Goal: Check status: Check status

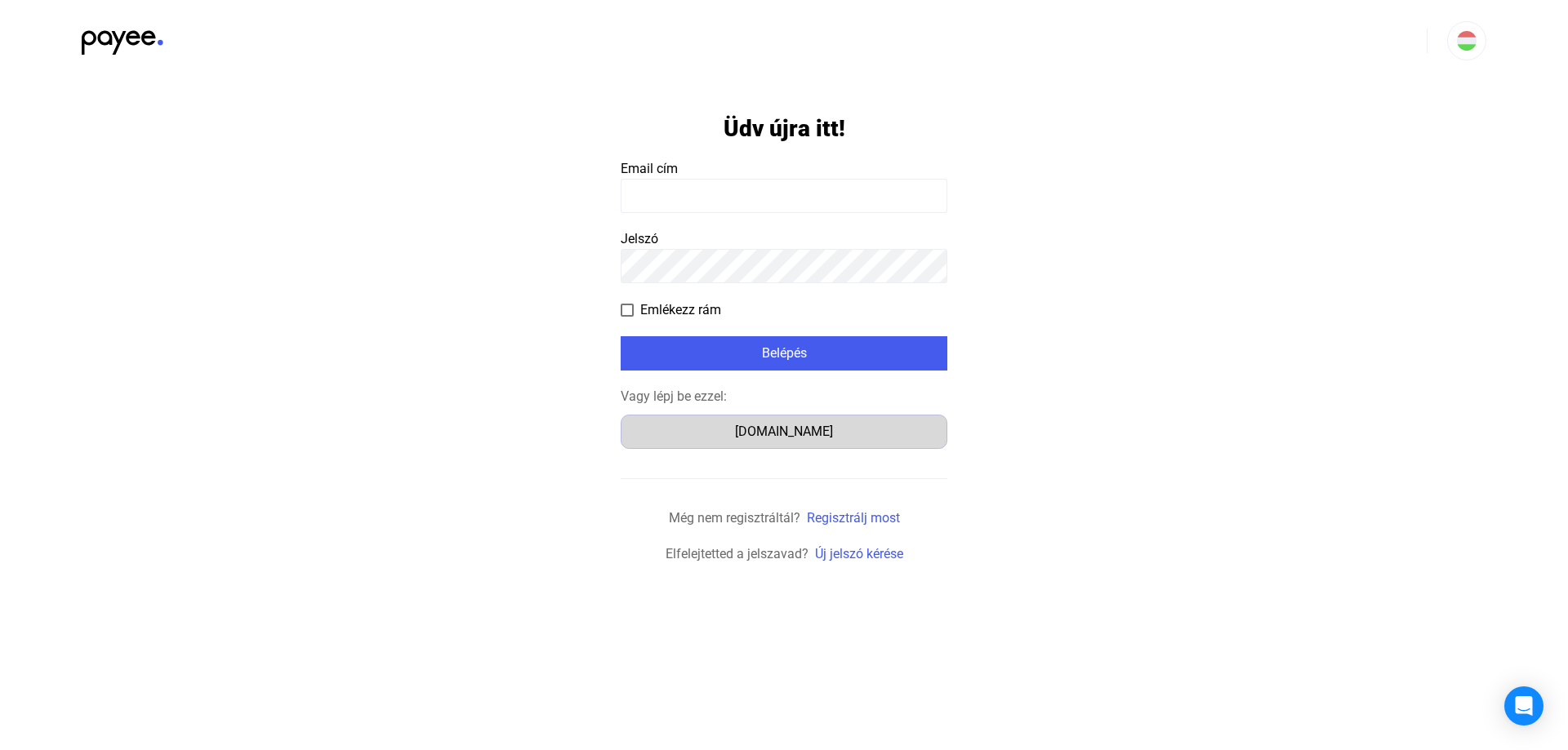
click at [789, 431] on div "[DOMAIN_NAME]" at bounding box center [783, 431] width 315 height 19
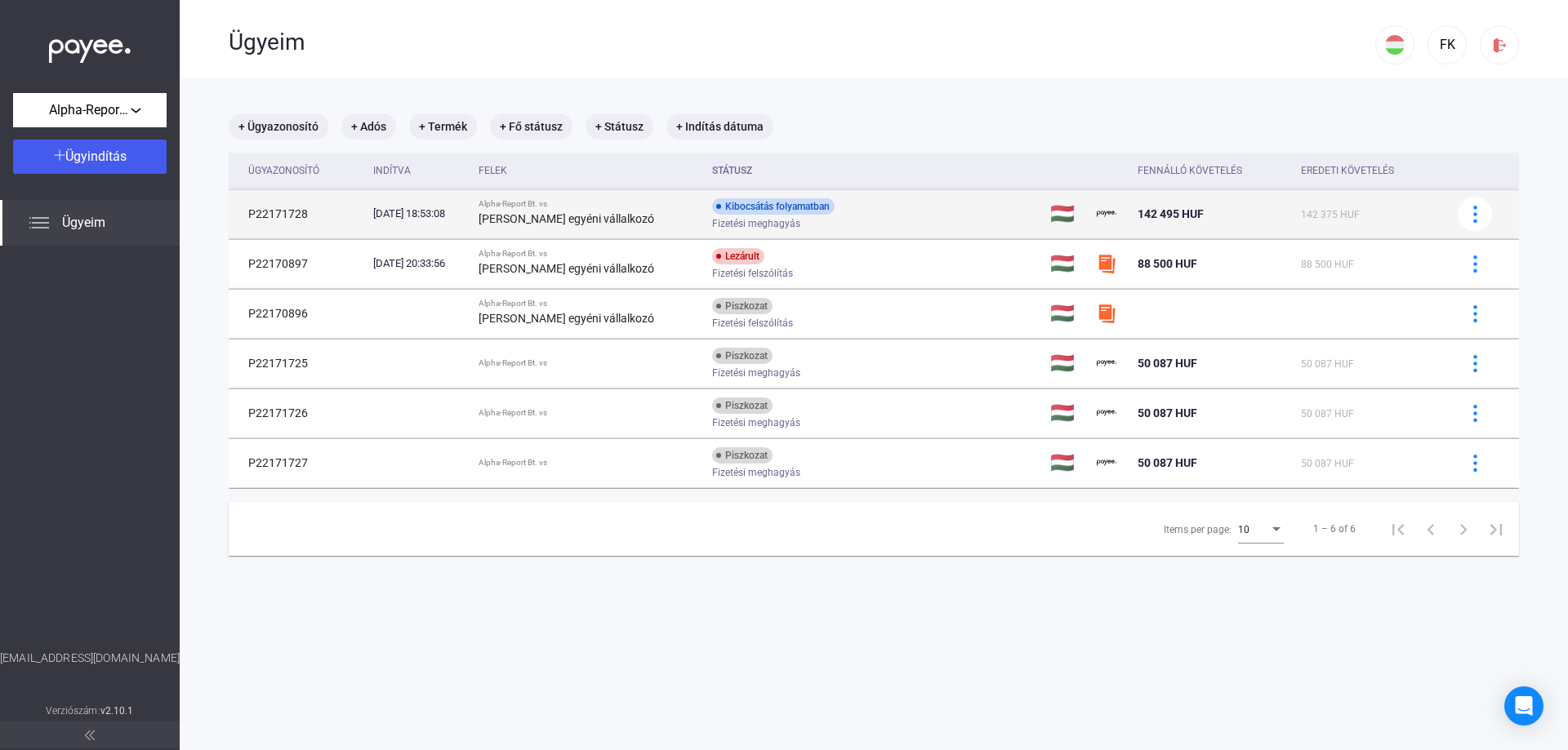
click at [743, 209] on div "Kibocsátás folyamatban" at bounding box center [773, 206] width 122 height 16
